Goal: Information Seeking & Learning: Learn about a topic

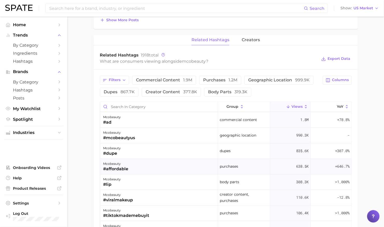
click at [187, 117] on div "mcobeauty #ad" at bounding box center [159, 120] width 118 height 16
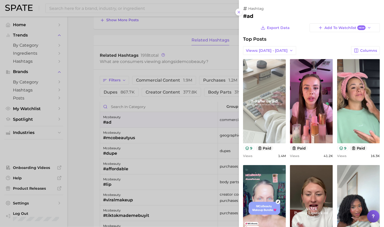
click at [264, 113] on link "view post on TikTok" at bounding box center [264, 101] width 43 height 84
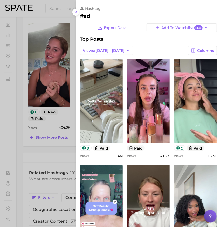
click at [53, 115] on div at bounding box center [110, 113] width 221 height 227
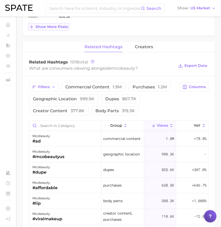
scroll to position [467, 0]
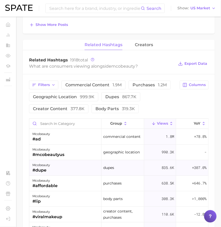
click at [55, 171] on div "mcobeauty #dupe" at bounding box center [65, 168] width 72 height 16
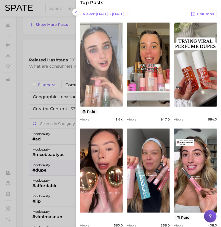
scroll to position [38, 0]
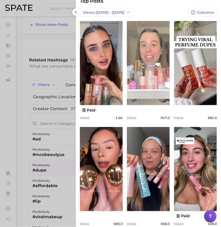
click at [154, 61] on link "view post on TikTok" at bounding box center [148, 63] width 43 height 84
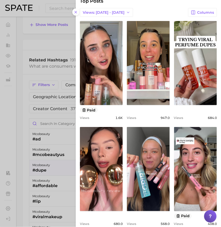
click at [46, 158] on div at bounding box center [110, 113] width 221 height 227
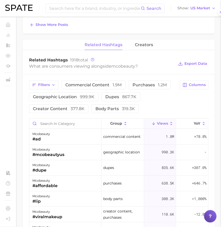
click at [52, 165] on div at bounding box center [110, 113] width 221 height 227
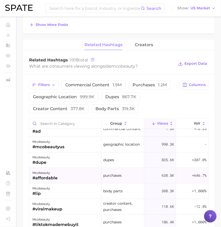
click at [54, 171] on div "mcobeauty" at bounding box center [44, 173] width 25 height 6
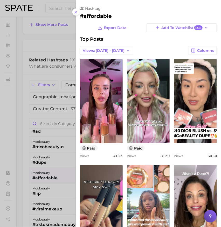
scroll to position [0, 0]
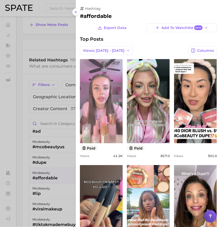
click at [109, 112] on link "view post on TikTok" at bounding box center [101, 101] width 43 height 84
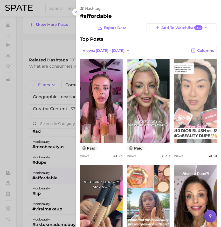
click at [187, 105] on link "view post on TikTok" at bounding box center [195, 101] width 43 height 84
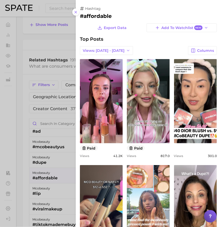
click at [56, 142] on div at bounding box center [110, 113] width 221 height 227
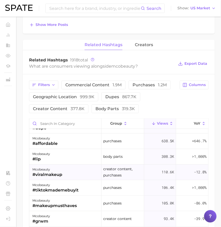
scroll to position [43, 0]
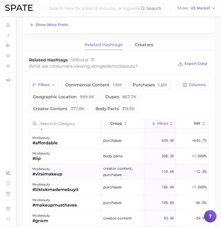
click at [57, 171] on div "#viralmakeup" at bounding box center [47, 174] width 30 height 6
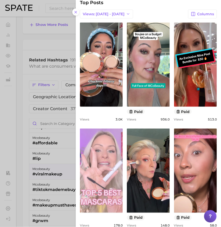
scroll to position [49, 0]
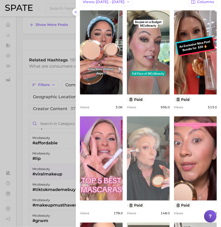
click at [135, 157] on link "view post on TikTok" at bounding box center [148, 158] width 43 height 84
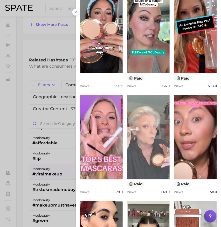
scroll to position [0, 0]
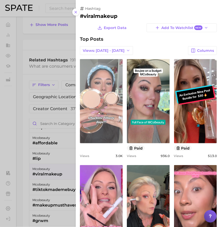
click at [116, 123] on link "view post on TikTok" at bounding box center [101, 101] width 43 height 84
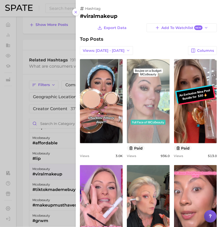
click at [165, 132] on link "view post on TikTok" at bounding box center [148, 101] width 43 height 84
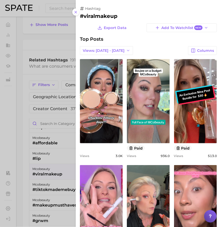
click at [54, 133] on div at bounding box center [110, 113] width 221 height 227
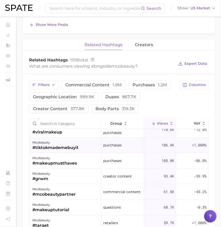
scroll to position [81, 0]
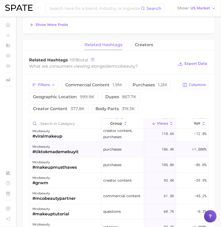
click at [73, 144] on div "mcobeauty" at bounding box center [55, 146] width 46 height 6
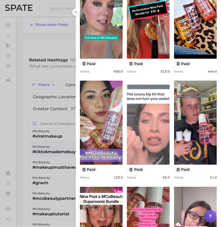
scroll to position [84, 0]
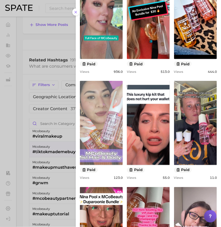
click at [113, 141] on link "view post on TikTok" at bounding box center [101, 123] width 43 height 84
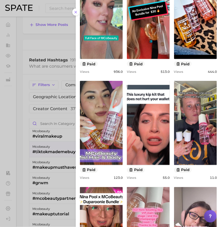
scroll to position [160, 0]
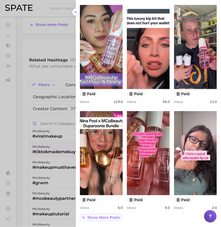
click at [106, 216] on span "Show more posts" at bounding box center [103, 217] width 32 height 4
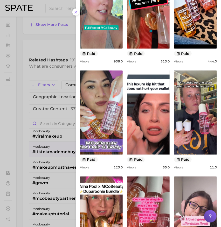
scroll to position [0, 0]
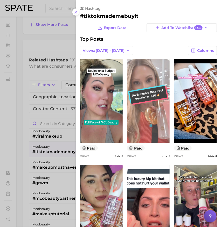
click at [151, 95] on link "view post on TikTok" at bounding box center [148, 101] width 43 height 84
